Goal: Find specific page/section: Find specific page/section

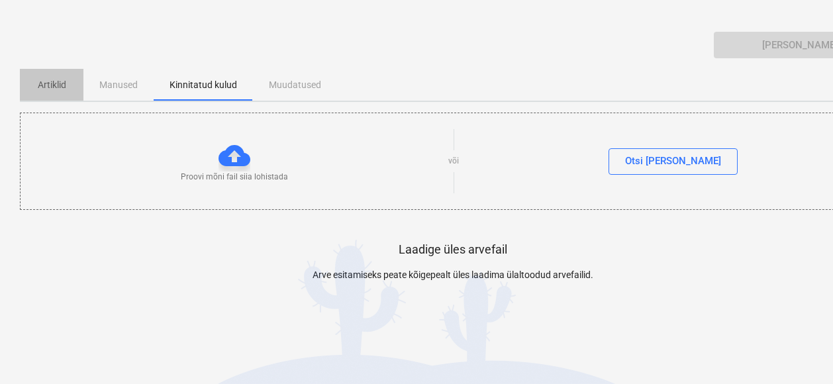
click at [48, 87] on p "Artiklid" at bounding box center [52, 85] width 32 height 14
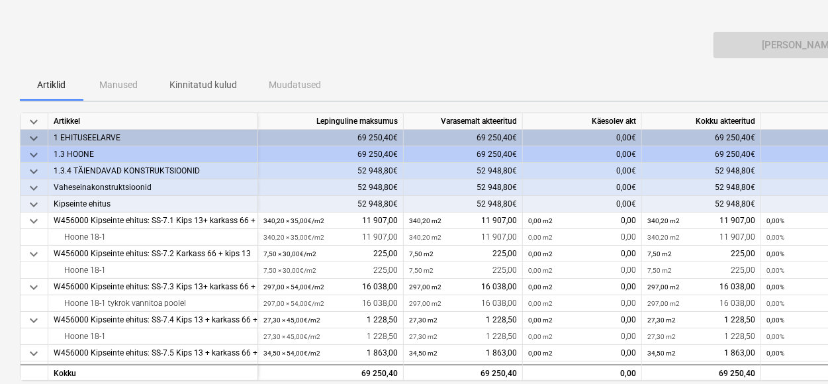
click at [201, 87] on p "Kinnitatud kulud" at bounding box center [203, 85] width 68 height 14
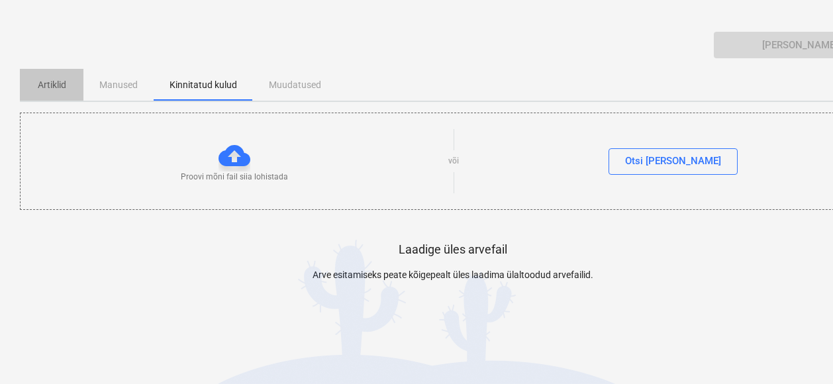
click at [54, 85] on p "Artiklid" at bounding box center [52, 85] width 32 height 14
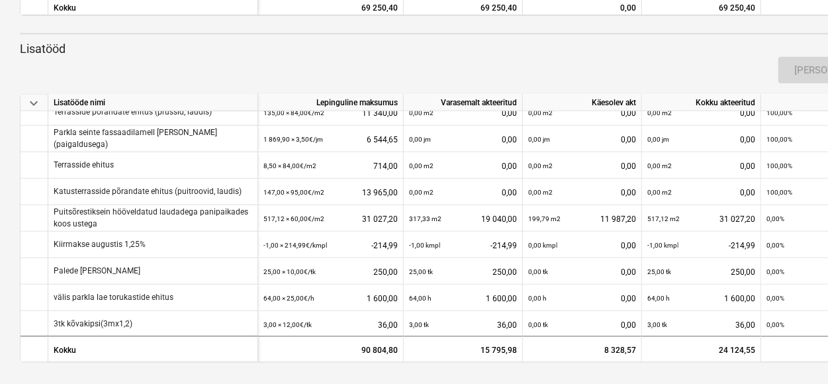
scroll to position [543, 0]
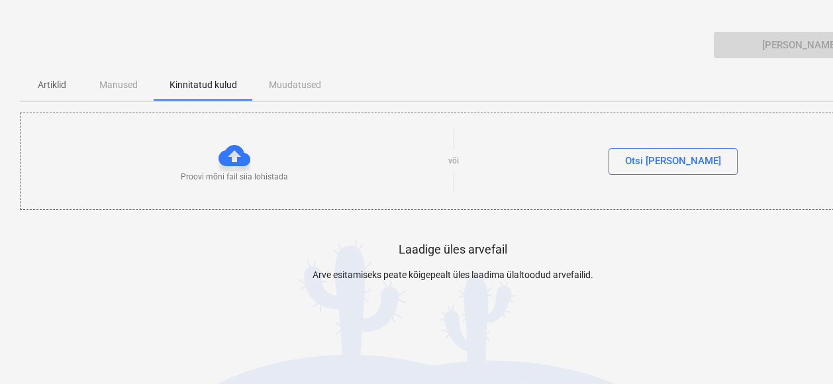
click at [116, 84] on div "Artiklid Manused Kinnitatud kulud Muudatused" at bounding box center [453, 85] width 866 height 32
click at [288, 86] on div "Artiklid Manused Kinnitatud kulud Muudatused" at bounding box center [453, 85] width 866 height 32
click at [38, 83] on p "Artiklid" at bounding box center [52, 85] width 32 height 14
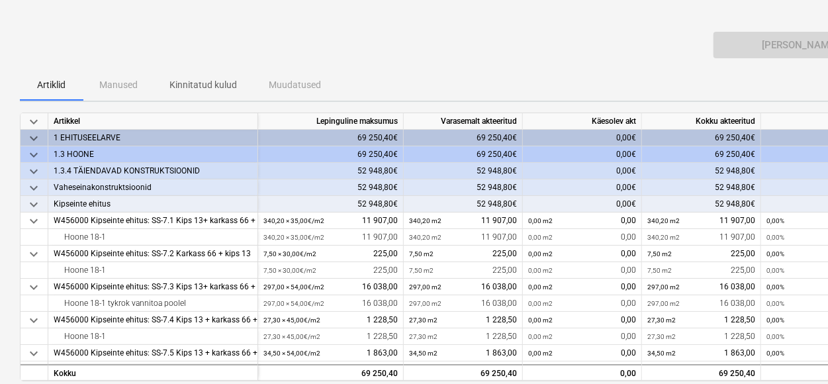
drag, startPoint x: 788, startPoint y: 0, endPoint x: 290, endPoint y: 106, distance: 509.5
click at [290, 106] on div "keyboard_arrow_down [PERSON_NAME] Artiklid Manused Kinnitatud kulud Muudatused …" at bounding box center [453, 370] width 866 height 718
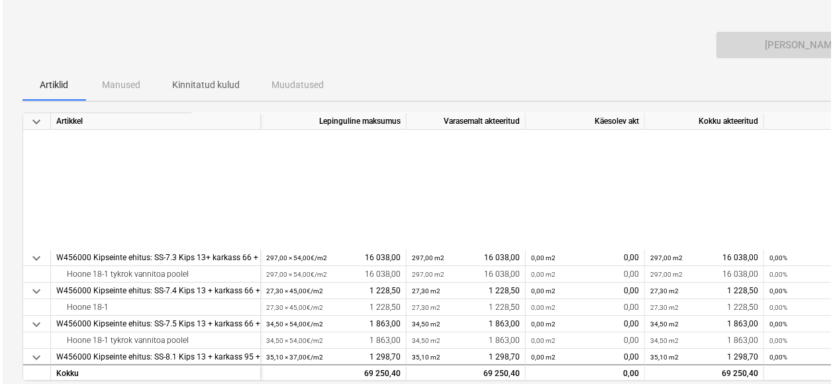
scroll to position [13, 0]
